Goal: Task Accomplishment & Management: Manage account settings

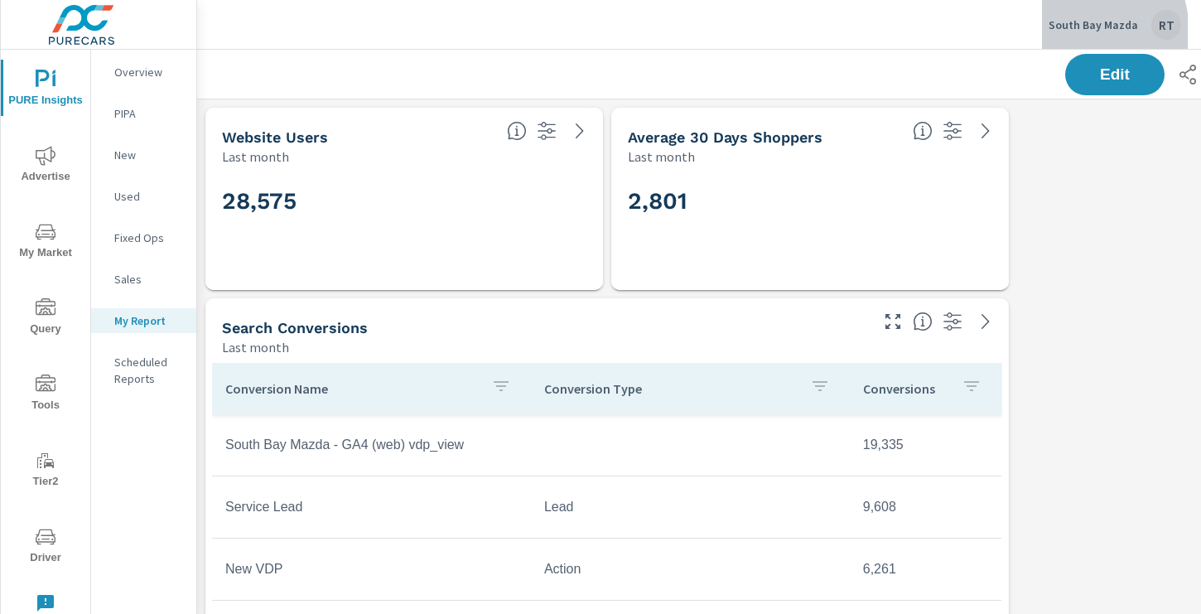
click at [1052, 35] on button "South Bay Mazda RT" at bounding box center [1115, 24] width 146 height 49
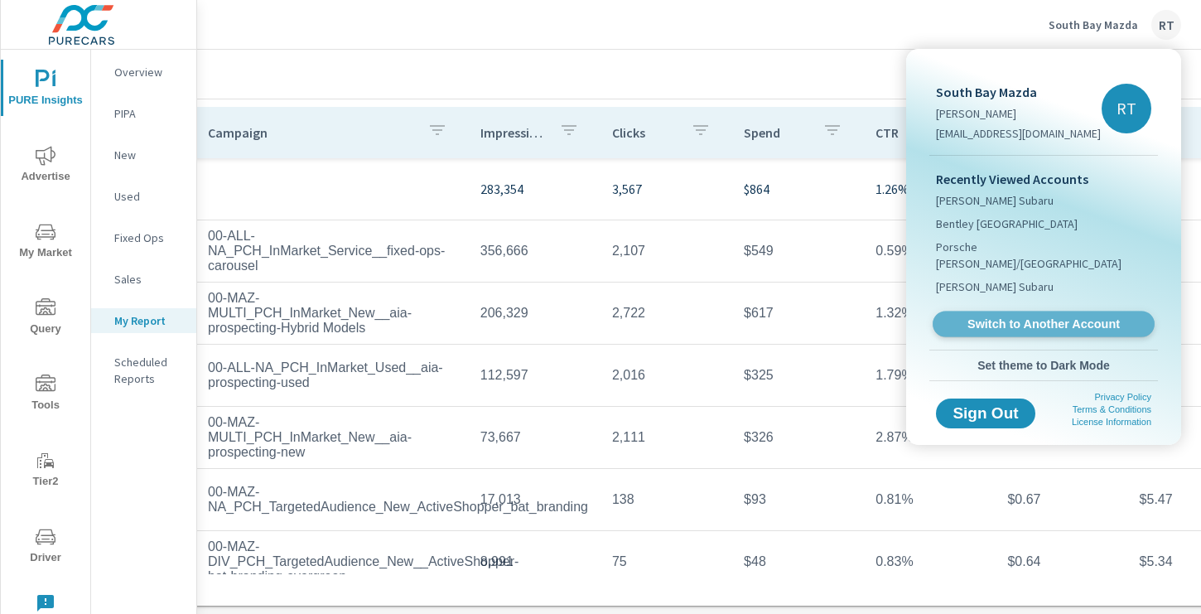
click at [988, 316] on span "Switch to Another Account" at bounding box center [1043, 324] width 203 height 16
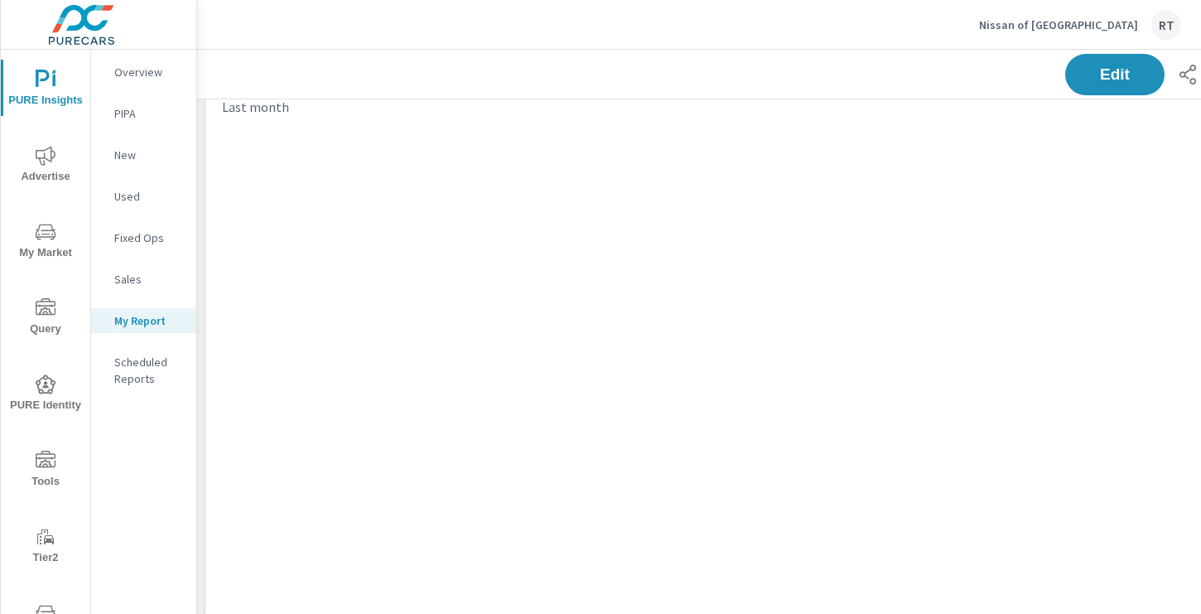
scroll to position [2104, 1226]
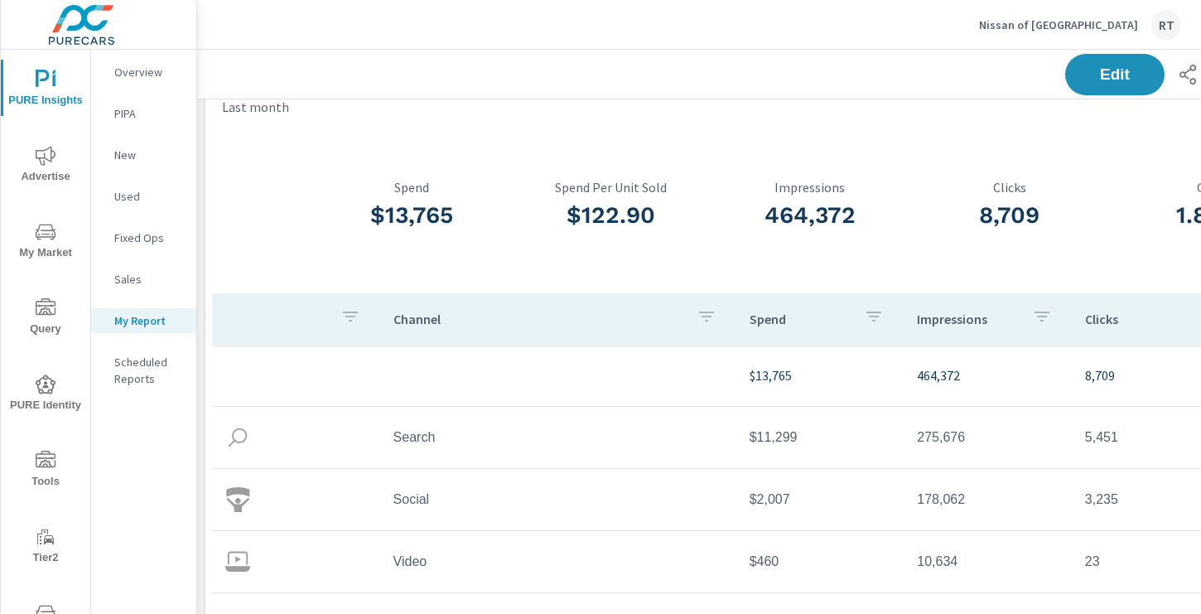
click at [44, 157] on icon "nav menu" at bounding box center [46, 155] width 20 height 19
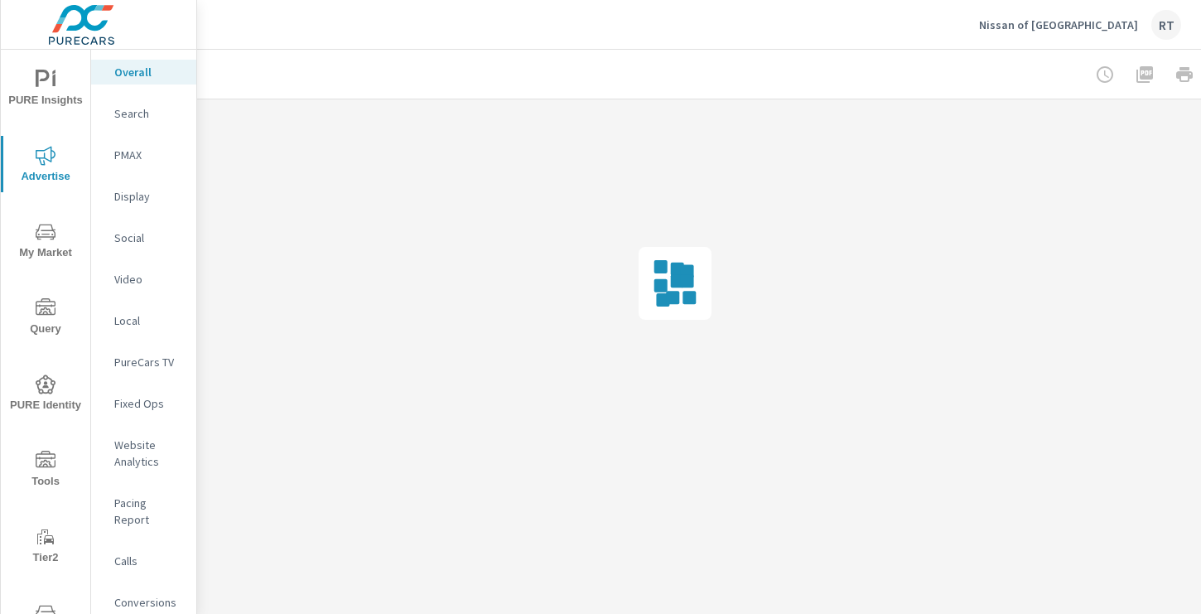
scroll to position [0, 222]
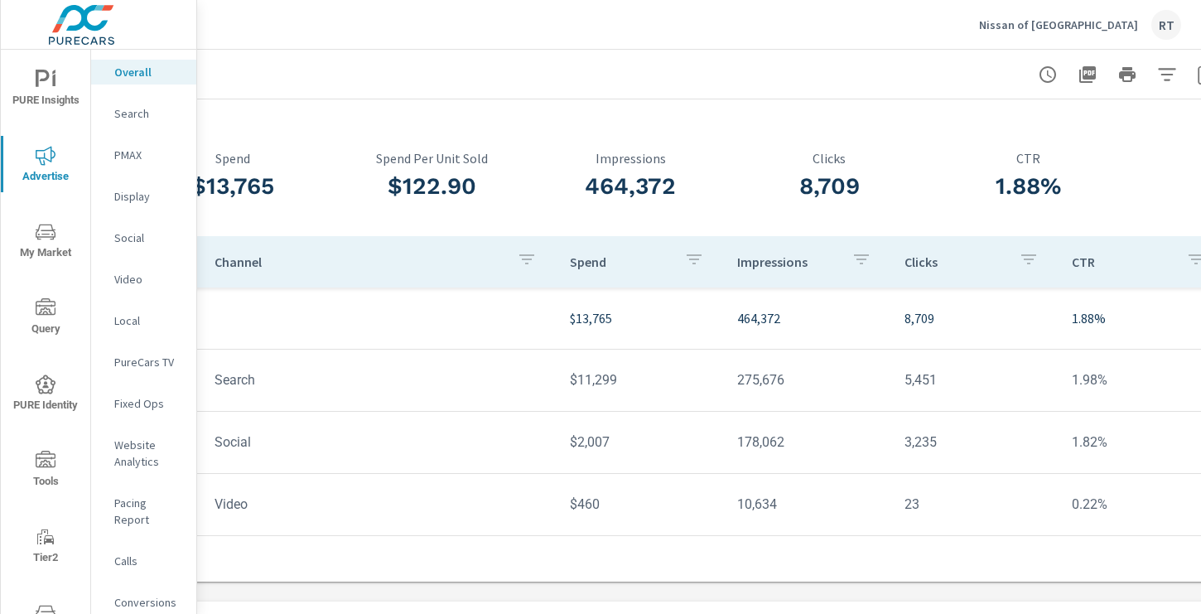
scroll to position [61, 173]
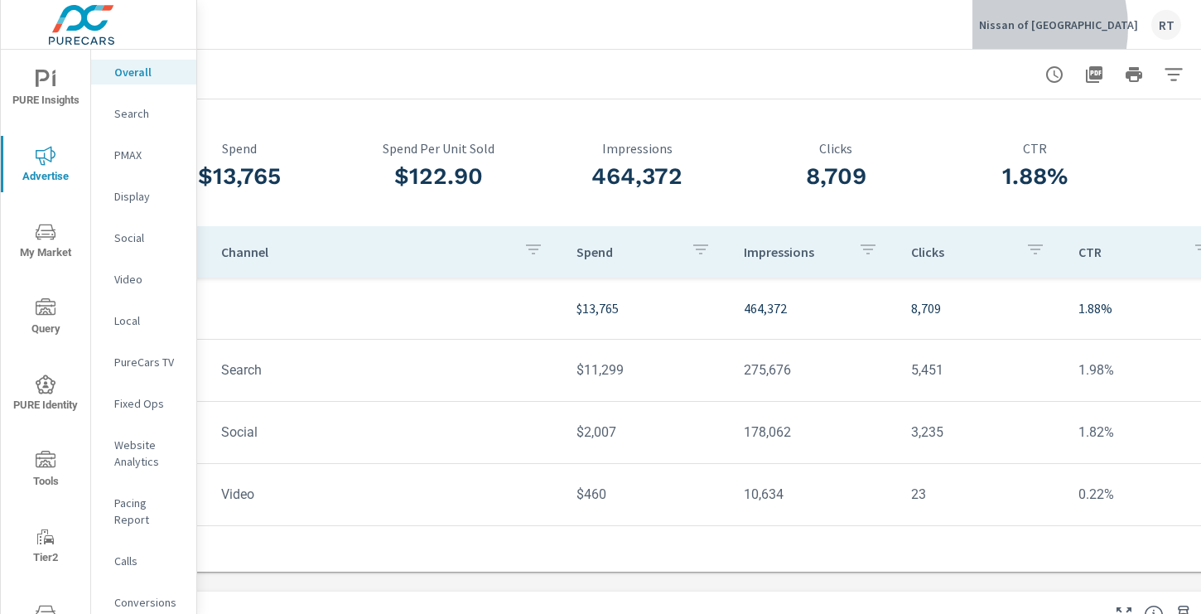
click at [1059, 27] on p "Nissan of Elk Grove" at bounding box center [1058, 24] width 159 height 15
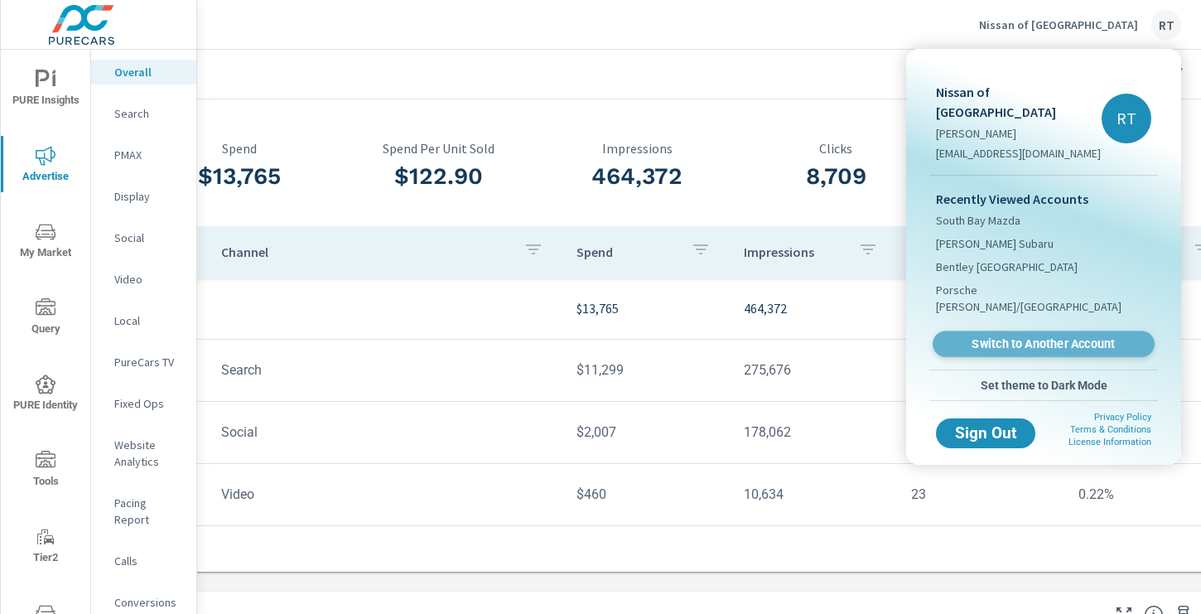
click at [990, 336] on span "Switch to Another Account" at bounding box center [1043, 344] width 203 height 16
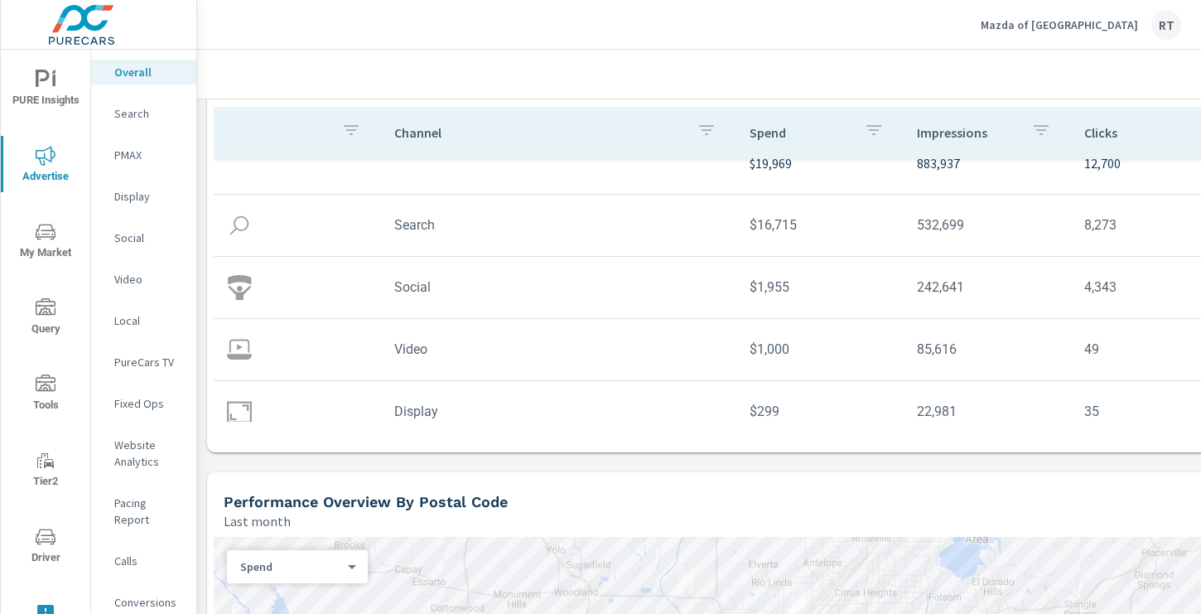
scroll to position [47, 0]
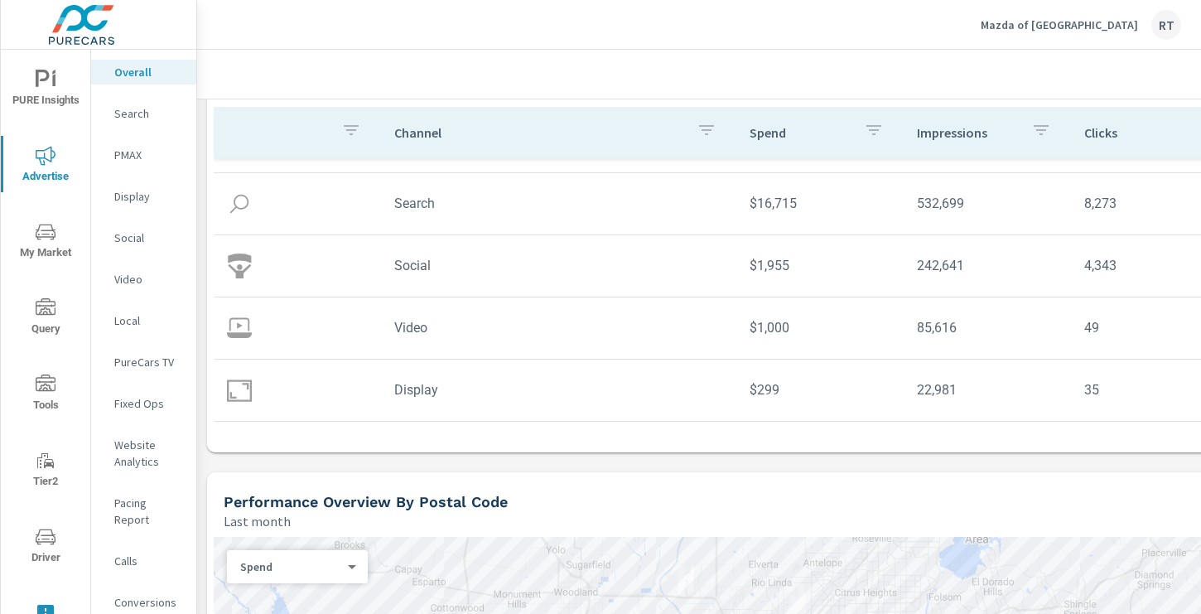
click at [1062, 17] on p "Mazda of Elk Grove" at bounding box center [1058, 24] width 157 height 15
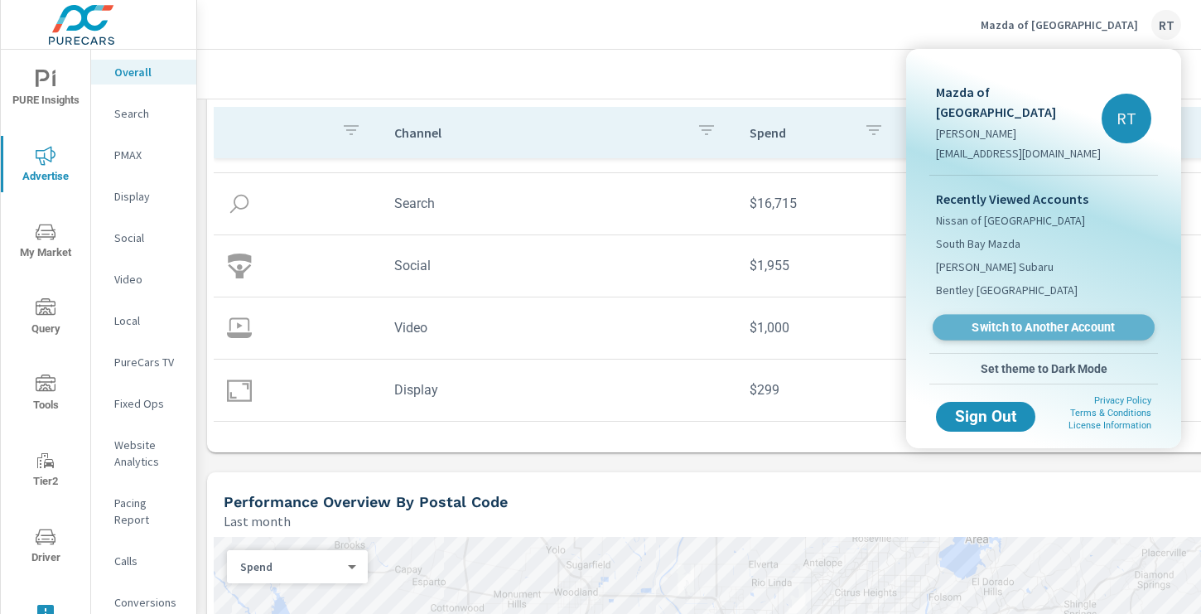
click at [993, 320] on span "Switch to Another Account" at bounding box center [1043, 328] width 203 height 16
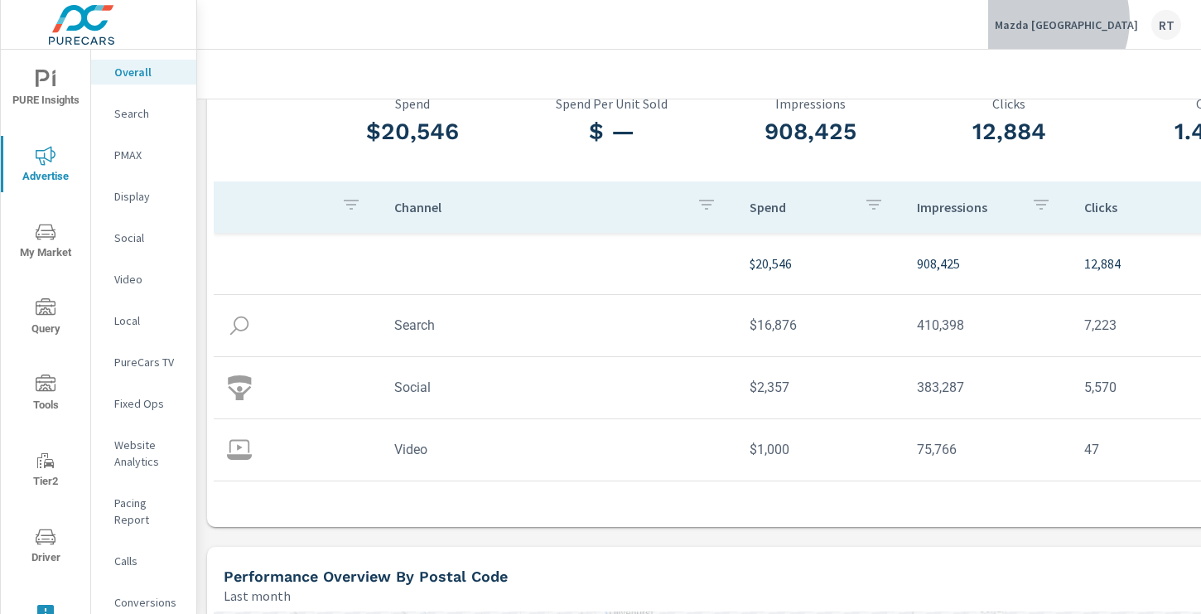
click at [1096, 20] on p "Mazda Roseville" at bounding box center [1066, 24] width 143 height 15
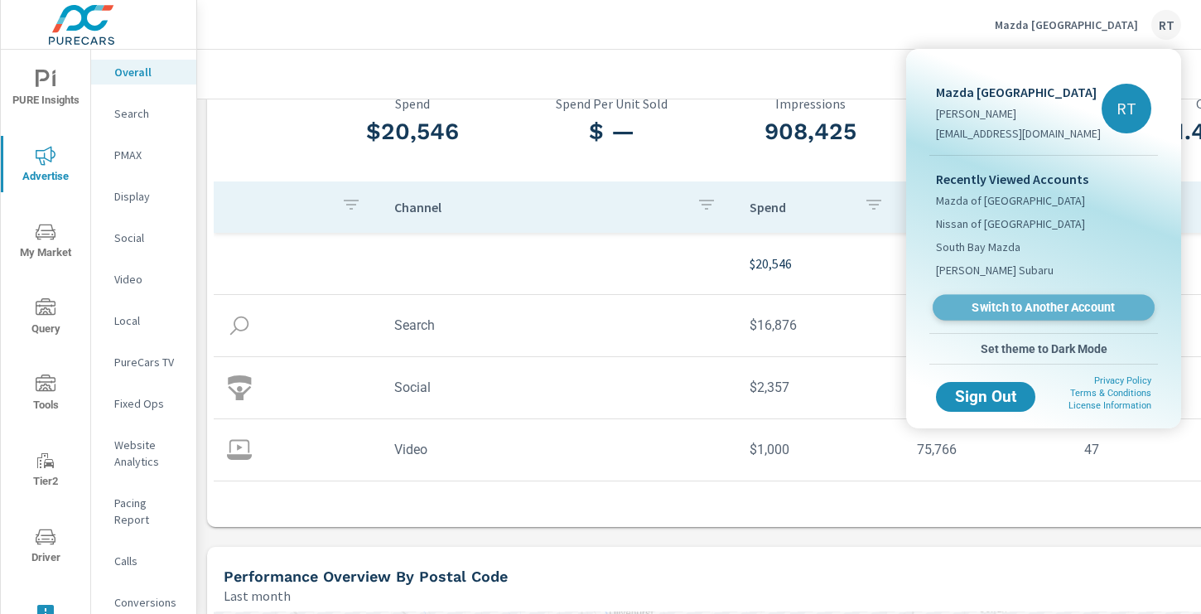
click at [1001, 309] on span "Switch to Another Account" at bounding box center [1043, 308] width 203 height 16
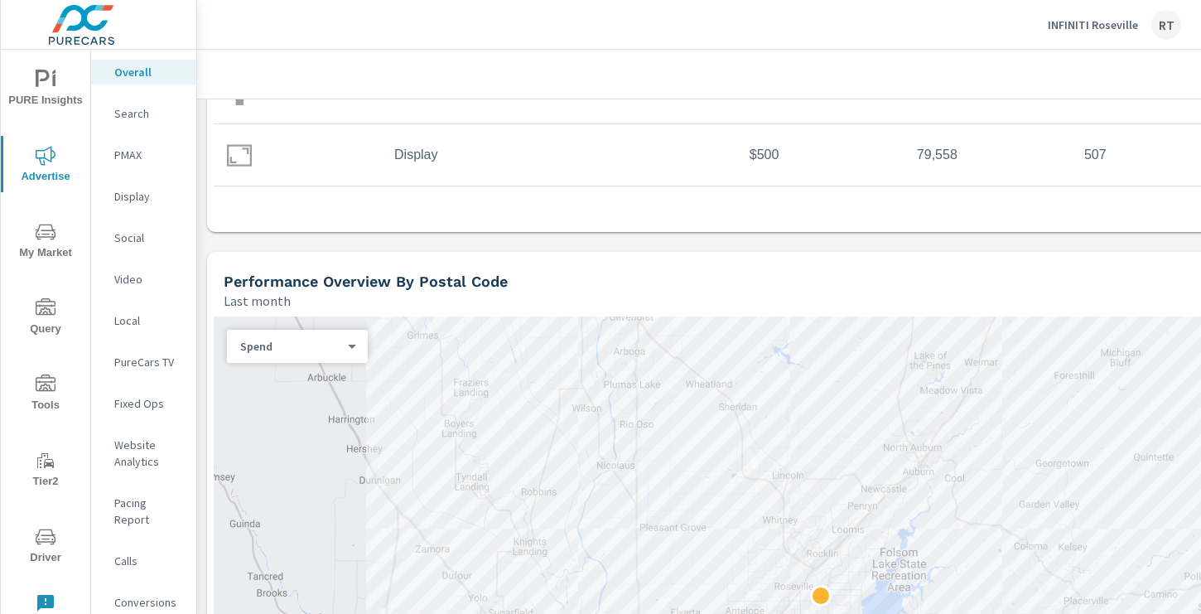
scroll to position [418, 0]
